Goal: Task Accomplishment & Management: Use online tool/utility

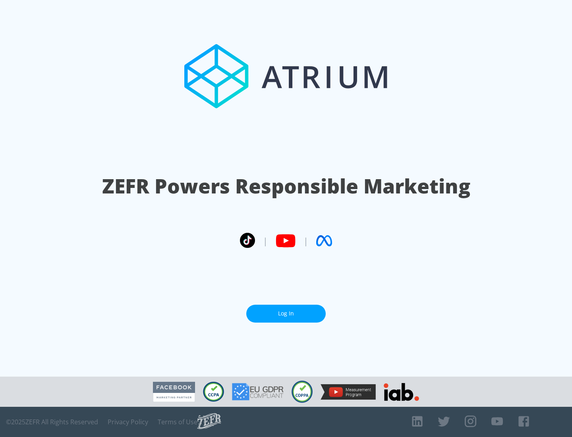
click at [286, 313] on link "Log In" at bounding box center [285, 313] width 79 height 18
